Goal: Information Seeking & Learning: Learn about a topic

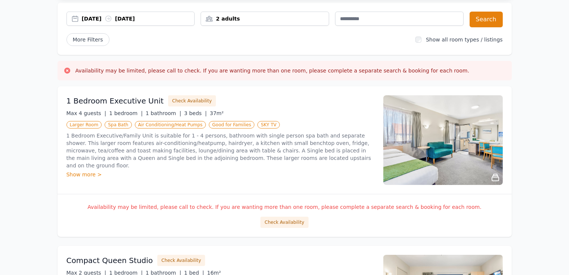
scroll to position [75, 0]
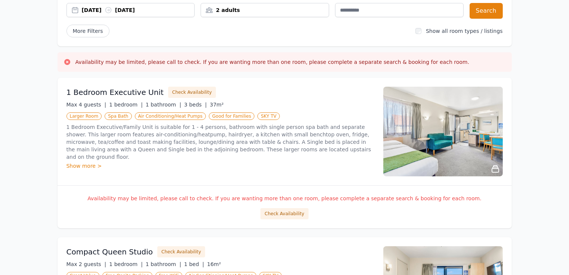
click at [86, 162] on div "Show more >" at bounding box center [221, 165] width 308 height 7
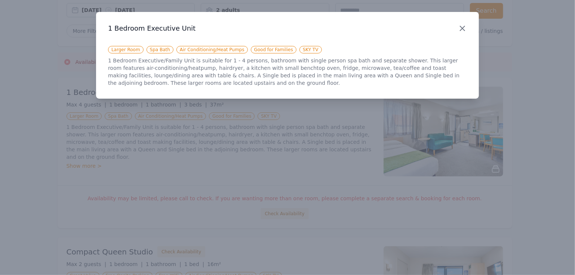
click at [463, 27] on icon "button" at bounding box center [462, 28] width 4 height 4
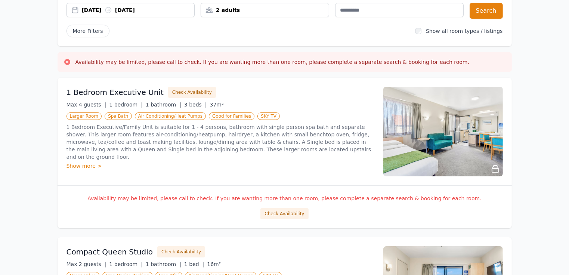
click at [495, 169] on icon at bounding box center [495, 168] width 9 height 9
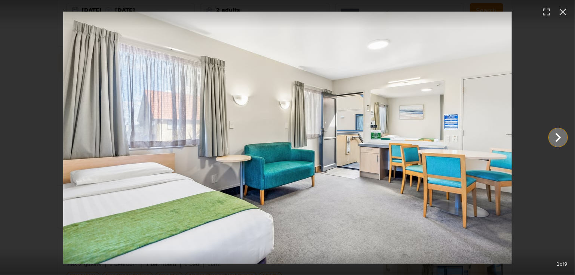
click at [561, 136] on icon "Show slide 2 of 9" at bounding box center [558, 138] width 18 height 18
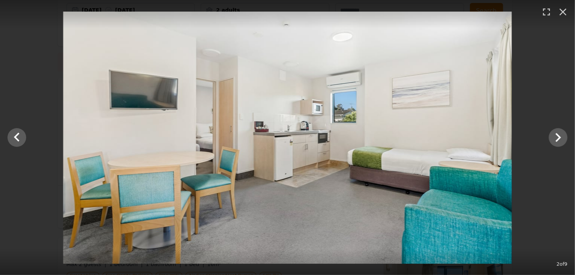
click at [320, 133] on img at bounding box center [287, 138] width 448 height 252
drag, startPoint x: 320, startPoint y: 133, endPoint x: 318, endPoint y: 139, distance: 6.7
drag, startPoint x: 318, startPoint y: 139, endPoint x: 283, endPoint y: 146, distance: 35.4
click at [283, 146] on img at bounding box center [287, 138] width 448 height 252
click at [546, 11] on icon "button" at bounding box center [546, 12] width 12 height 12
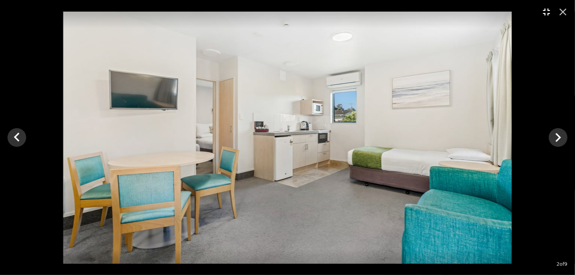
click at [315, 142] on img at bounding box center [287, 138] width 448 height 252
click at [553, 138] on icon "Show slide 3 of 9" at bounding box center [558, 138] width 18 height 18
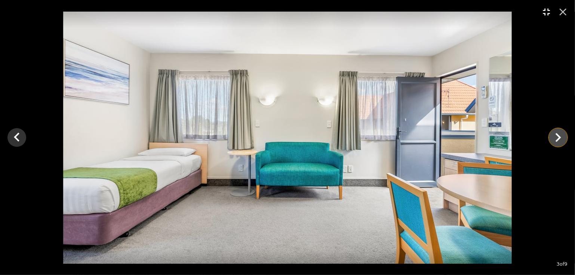
click at [553, 138] on icon "Show slide 4 of 9" at bounding box center [558, 138] width 18 height 18
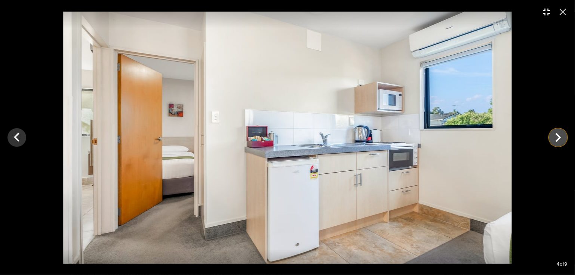
click at [561, 136] on icon "Show slide 5 of 9" at bounding box center [558, 138] width 18 height 18
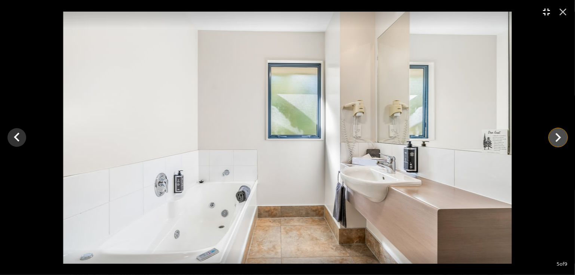
click at [556, 136] on icon "Show slide 6 of 9" at bounding box center [558, 138] width 18 height 18
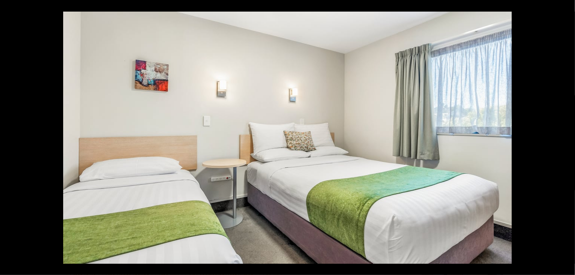
click at [556, 136] on icon "Show slide 7 of 9" at bounding box center [558, 138] width 18 height 18
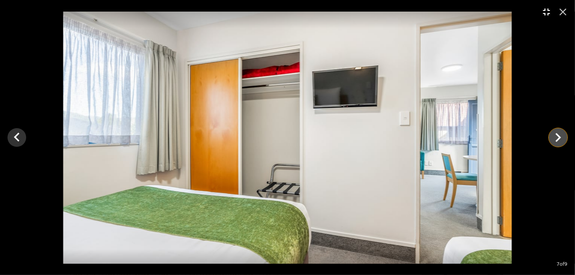
click at [556, 137] on icon "Show slide 8 of 9" at bounding box center [558, 138] width 18 height 18
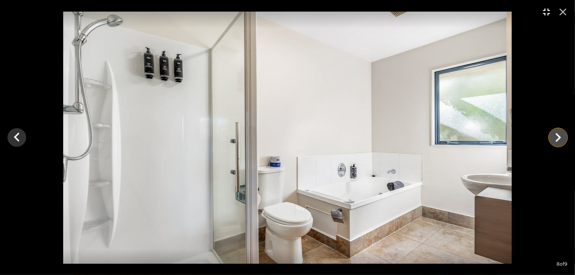
click at [556, 138] on icon "Show slide 9 of 9" at bounding box center [558, 138] width 18 height 18
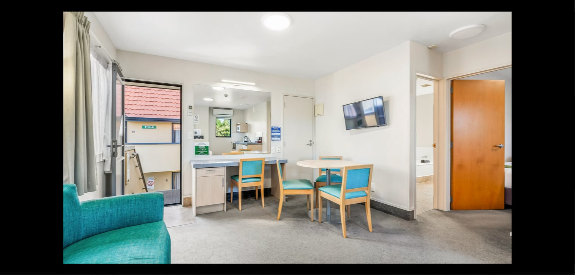
click at [556, 138] on div at bounding box center [287, 138] width 575 height 252
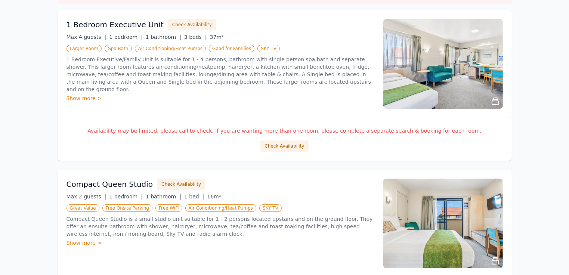
scroll to position [0, 0]
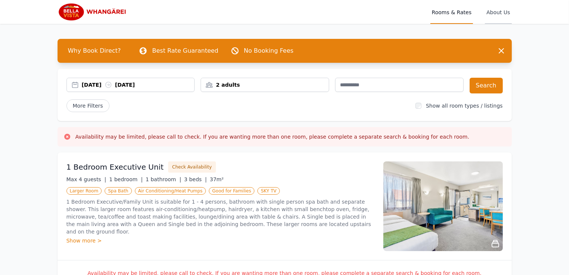
click at [497, 14] on span "About Us" at bounding box center [498, 12] width 27 height 24
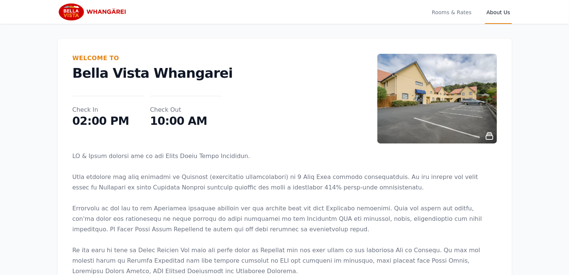
click at [489, 134] on icon at bounding box center [489, 136] width 7 height 7
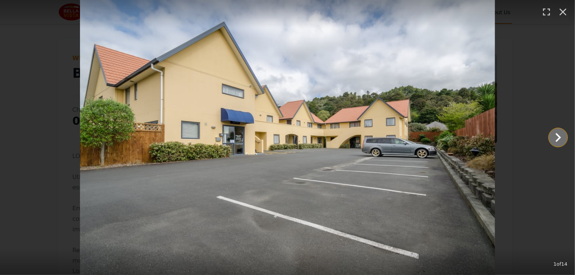
click at [561, 134] on icon "Show slide 2 of 14" at bounding box center [558, 138] width 18 height 18
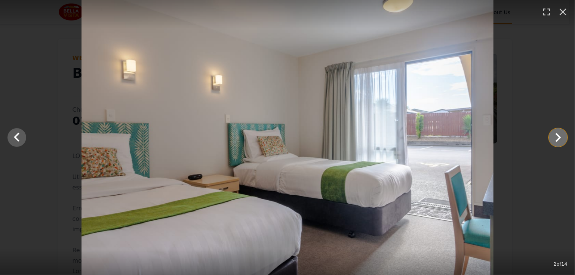
click at [561, 134] on icon "Show slide 3 of 14" at bounding box center [558, 138] width 18 height 18
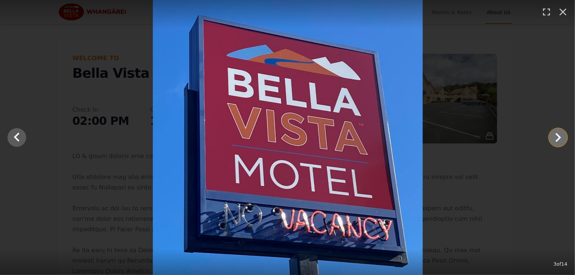
click at [561, 134] on icon "Show slide 4 of 14" at bounding box center [558, 138] width 18 height 18
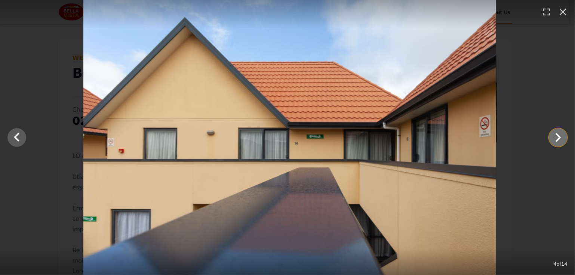
click at [561, 134] on icon "Show slide 5 of 14" at bounding box center [558, 138] width 18 height 18
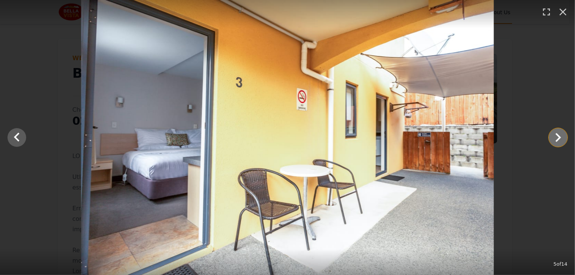
click at [561, 134] on icon "Show slide 6 of 14" at bounding box center [558, 138] width 18 height 18
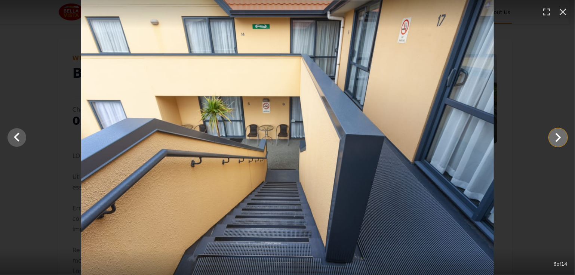
click at [561, 134] on icon "Show slide 7 of 14" at bounding box center [558, 138] width 18 height 18
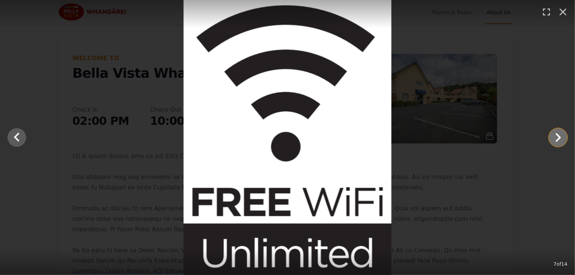
click at [561, 134] on icon "Show slide 8 of 14" at bounding box center [558, 138] width 18 height 18
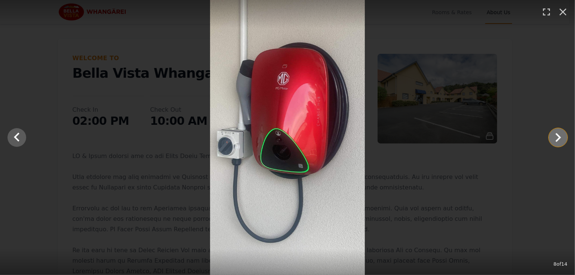
click at [561, 134] on icon "Show slide 9 of 14" at bounding box center [558, 138] width 18 height 18
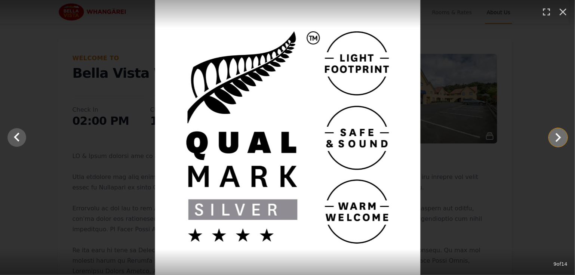
click at [560, 134] on icon "Show slide 10 of 14" at bounding box center [558, 138] width 18 height 18
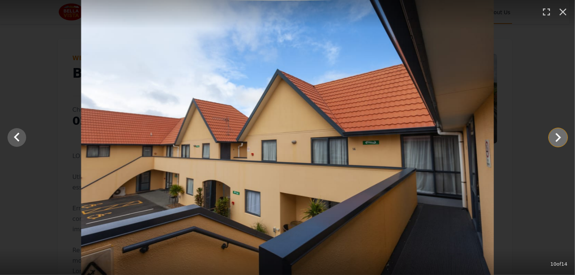
click at [560, 134] on icon "Show slide 11 of 14" at bounding box center [558, 138] width 18 height 18
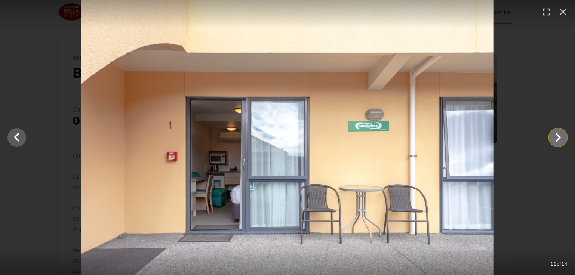
click at [560, 134] on icon "Show slide 12 of 14" at bounding box center [558, 138] width 18 height 18
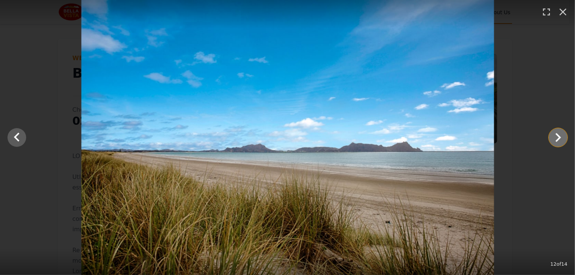
click at [560, 134] on icon "Show slide 13 of 14" at bounding box center [558, 138] width 18 height 18
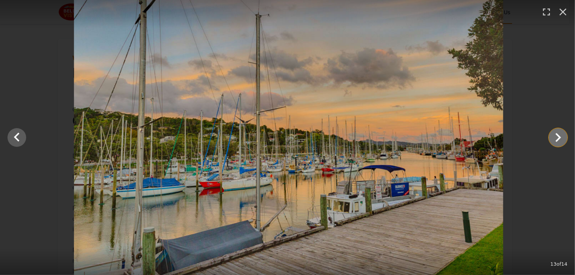
click at [560, 134] on icon "Show slide 14 of 14" at bounding box center [558, 138] width 18 height 18
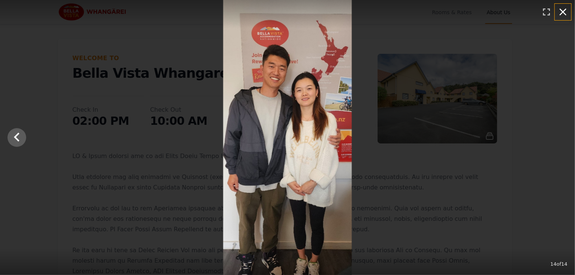
click at [562, 11] on icon "button" at bounding box center [562, 12] width 7 height 7
